Goal: Task Accomplishment & Management: Manage account settings

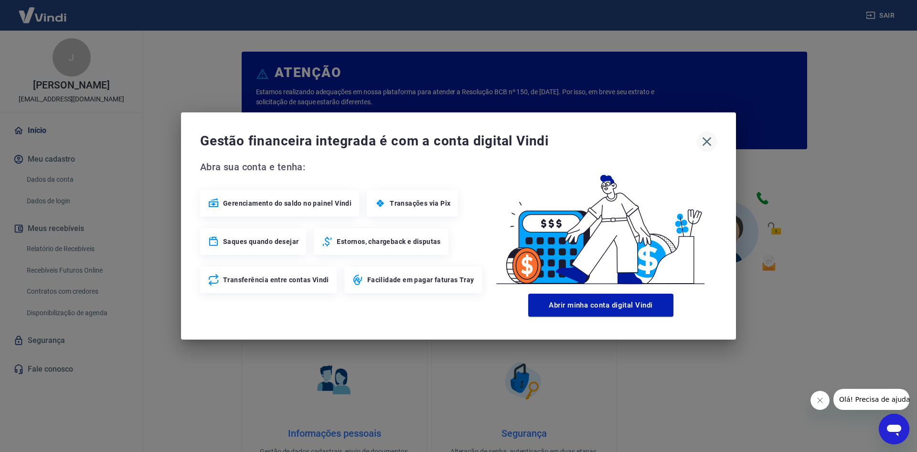
click at [703, 138] on icon "button" at bounding box center [706, 141] width 15 height 15
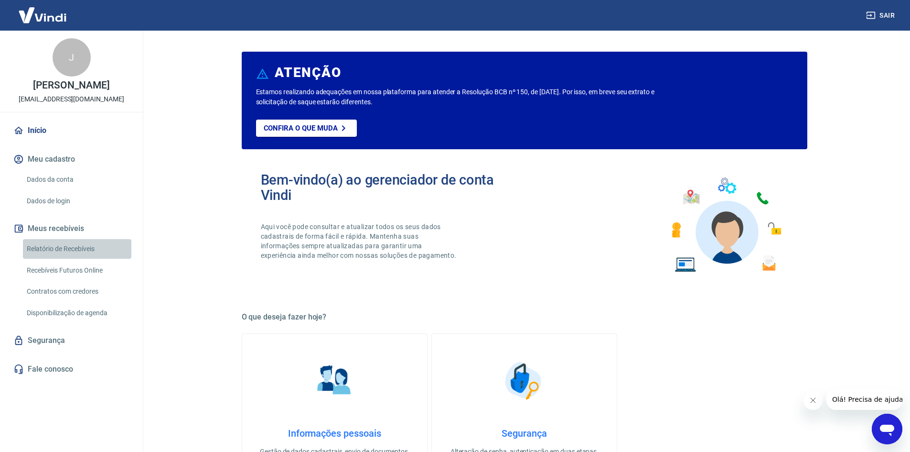
click at [54, 249] on link "Relatório de Recebíveis" at bounding box center [77, 249] width 108 height 20
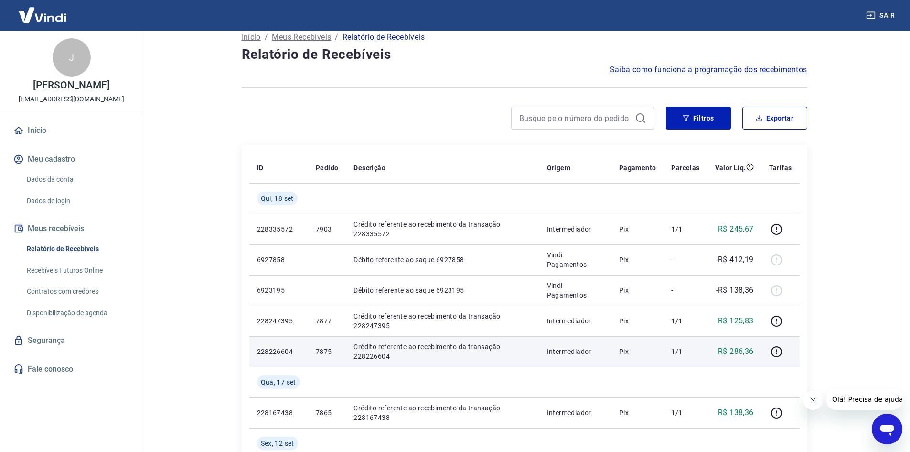
scroll to position [96, 0]
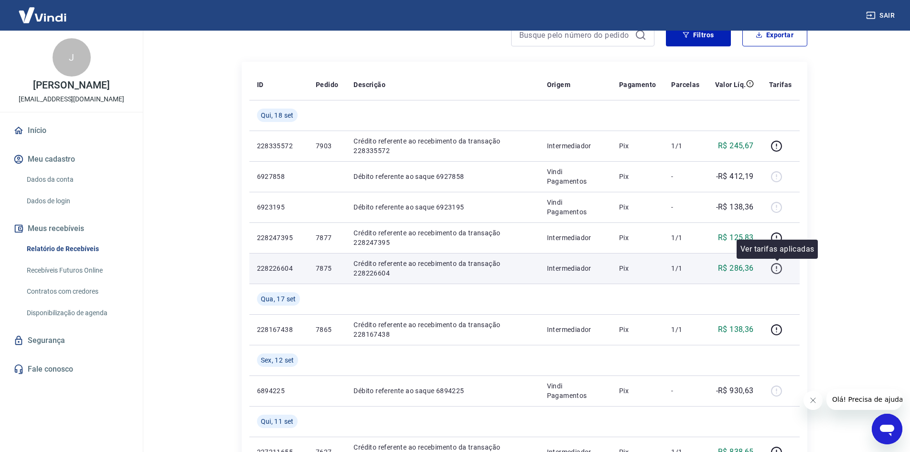
click at [775, 273] on icon "button" at bounding box center [776, 268] width 11 height 11
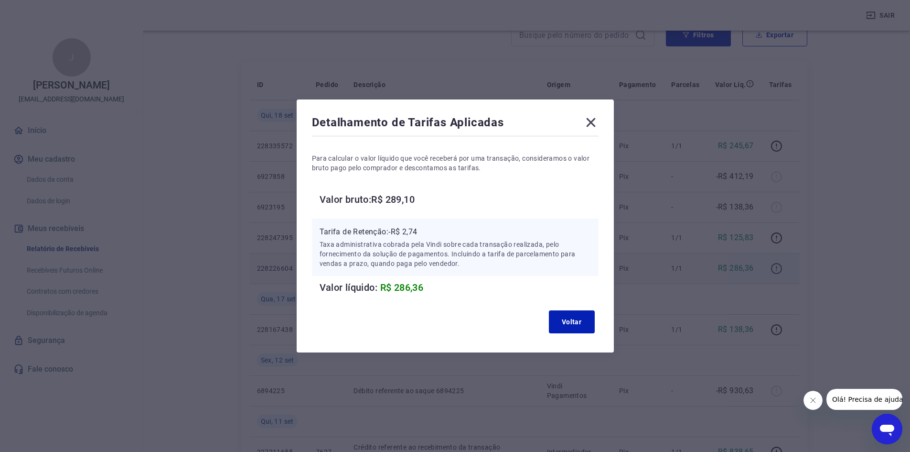
click at [775, 273] on div "Detalhamento de Tarifas Aplicadas Para calcular o valor líquido que você recebe…" at bounding box center [455, 226] width 910 height 452
click at [830, 273] on div "Detalhamento de Tarifas Aplicadas Para calcular o valor líquido que você recebe…" at bounding box center [455, 226] width 910 height 452
click at [592, 126] on icon at bounding box center [590, 122] width 15 height 15
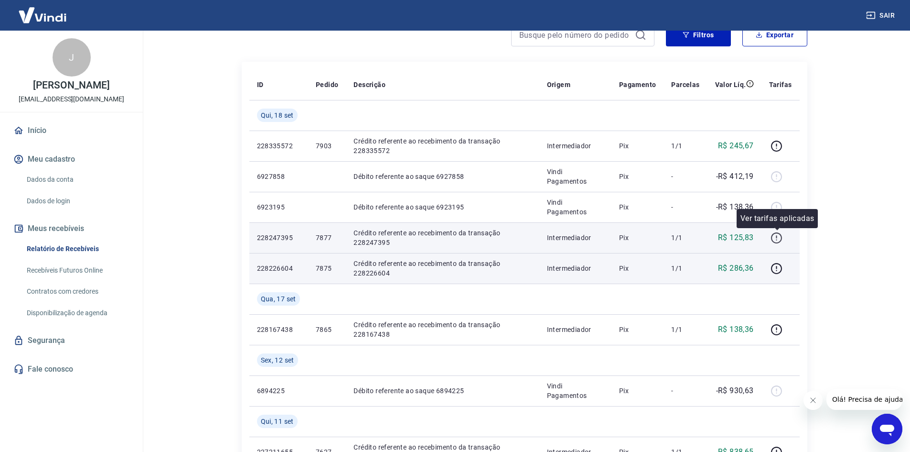
click at [778, 239] on icon "button" at bounding box center [777, 238] width 12 height 12
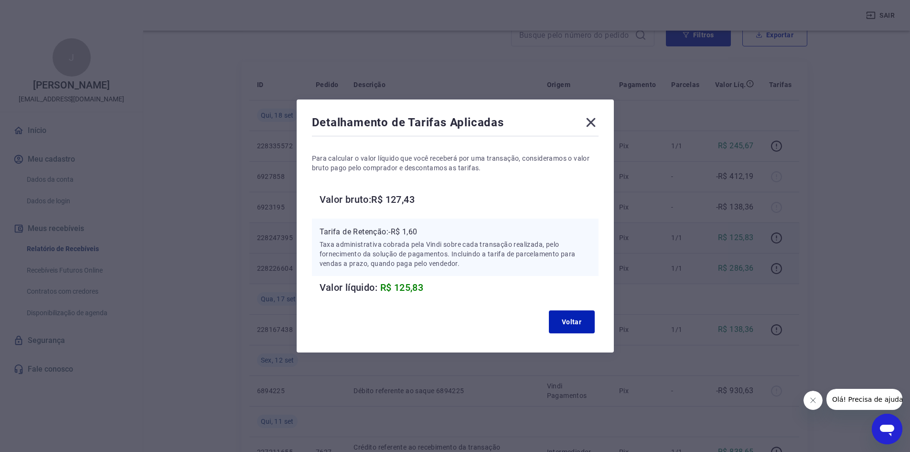
click at [807, 249] on div "Detalhamento de Tarifas Aplicadas Para calcular o valor líquido que você recebe…" at bounding box center [455, 226] width 910 height 452
click at [592, 124] on icon at bounding box center [590, 122] width 9 height 9
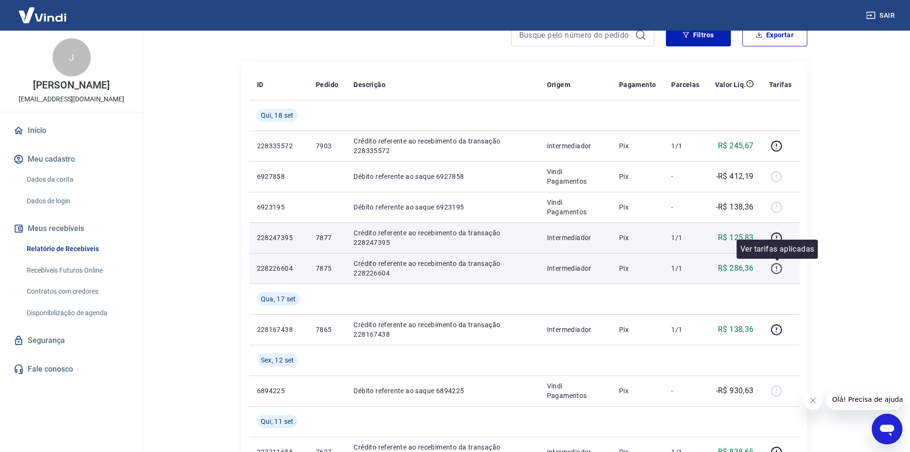
click at [775, 267] on icon "button" at bounding box center [777, 268] width 12 height 12
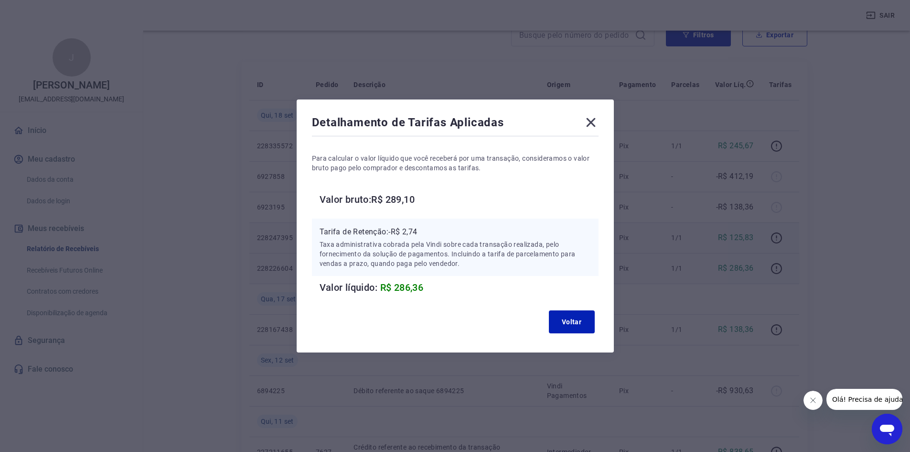
drag, startPoint x: 800, startPoint y: 320, endPoint x: 819, endPoint y: 314, distance: 19.8
click at [808, 319] on div "Detalhamento de Tarifas Aplicadas Para calcular o valor líquido que você recebe…" at bounding box center [455, 226] width 910 height 452
drag, startPoint x: 837, startPoint y: 291, endPoint x: 835, endPoint y: 286, distance: 6.2
click at [838, 291] on div "Detalhamento de Tarifas Aplicadas Para calcular o valor líquido que você recebe…" at bounding box center [455, 226] width 910 height 452
click at [595, 120] on icon at bounding box center [590, 122] width 9 height 9
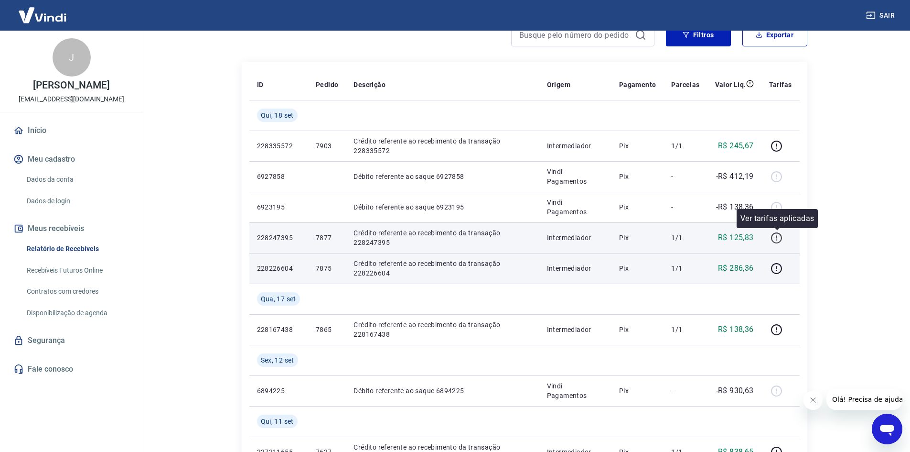
click at [776, 238] on icon "button" at bounding box center [777, 238] width 12 height 12
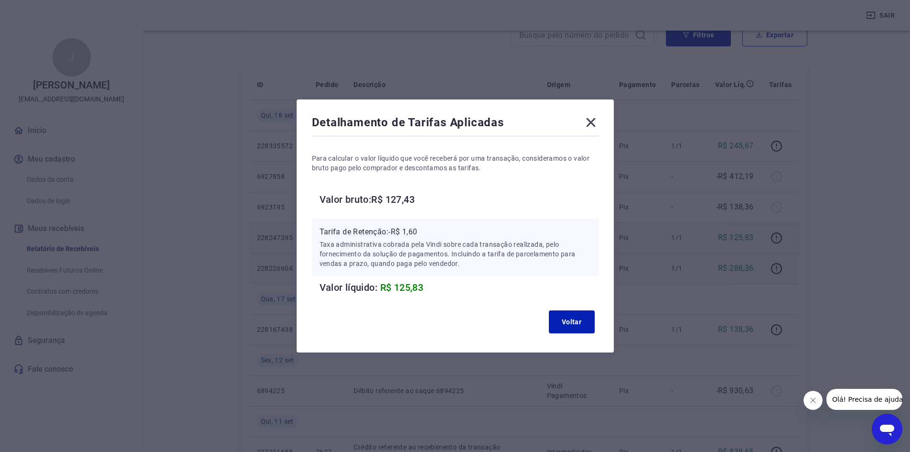
click at [598, 124] on icon at bounding box center [590, 122] width 15 height 15
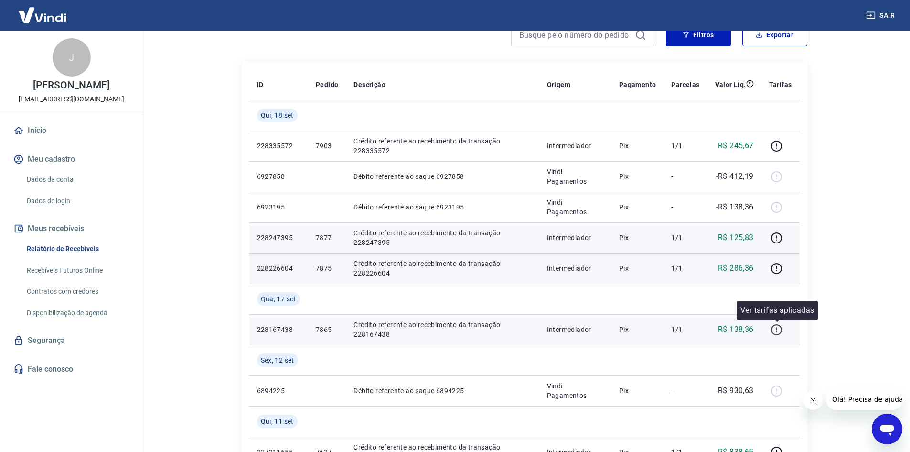
click at [773, 330] on icon "button" at bounding box center [777, 329] width 12 height 12
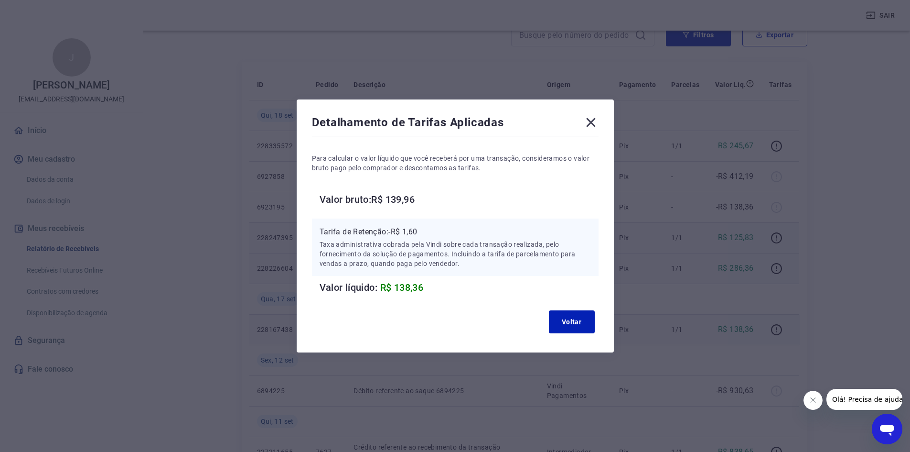
drag, startPoint x: 591, startPoint y: 117, endPoint x: 495, endPoint y: 71, distance: 106.2
click at [591, 117] on icon at bounding box center [590, 122] width 15 height 15
